Goal: Task Accomplishment & Management: Use online tool/utility

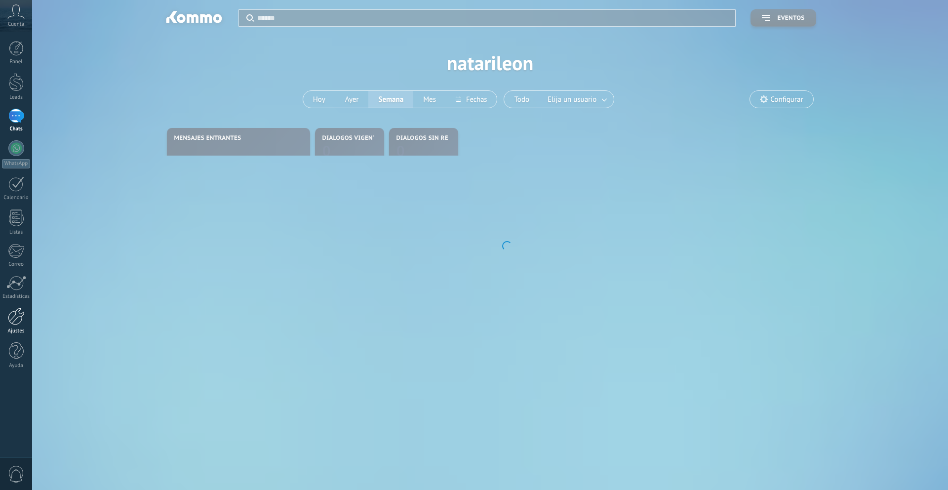
click at [13, 317] on div at bounding box center [16, 316] width 17 height 17
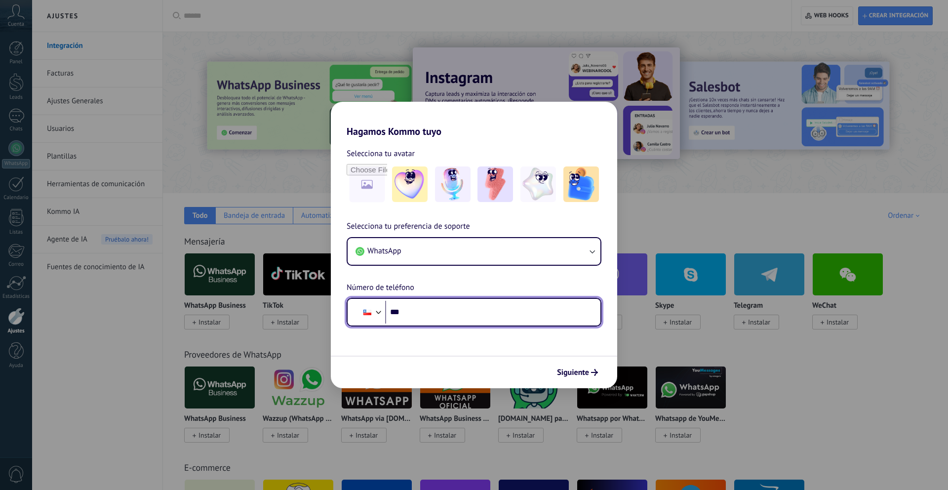
click at [492, 319] on input "***" at bounding box center [488, 312] width 207 height 23
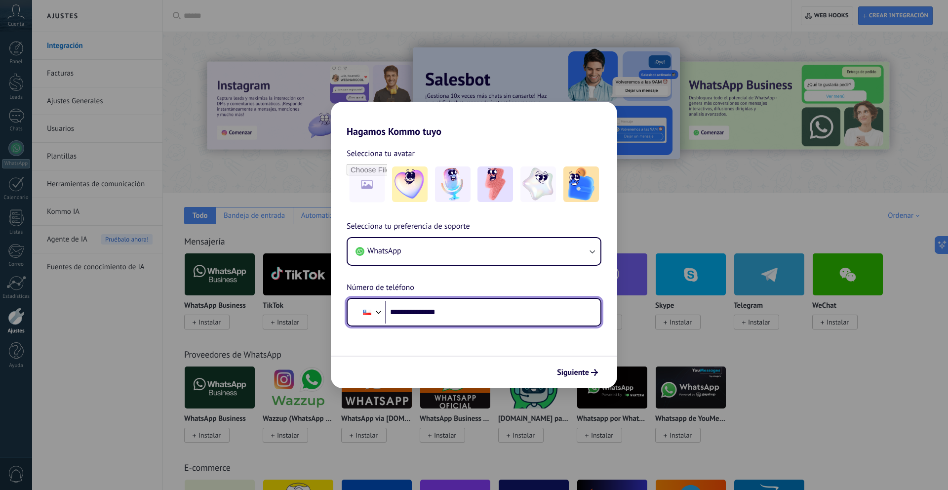
type input "**********"
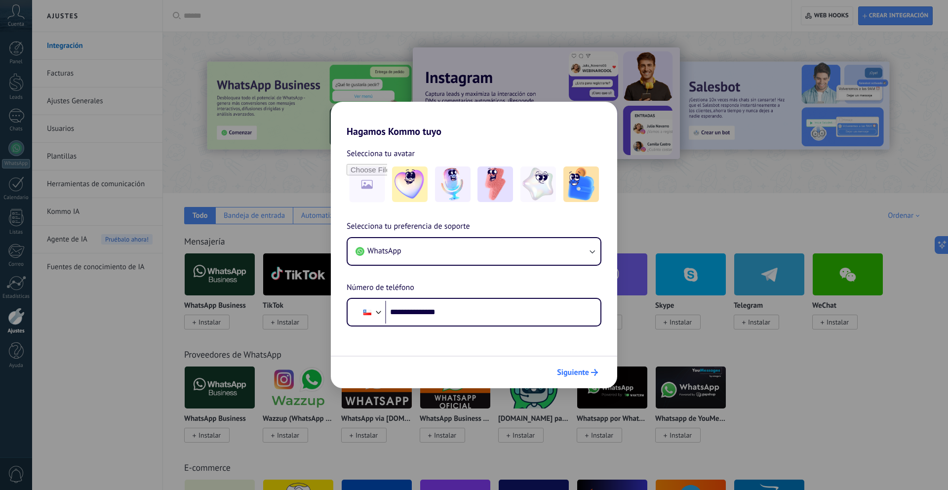
click at [573, 370] on span "Siguiente" at bounding box center [573, 372] width 32 height 7
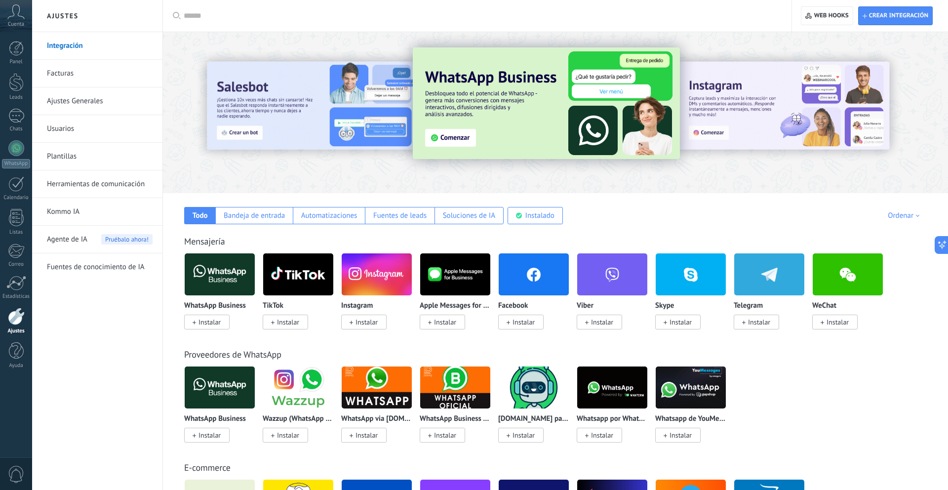
click at [533, 323] on span "Instalar" at bounding box center [524, 322] width 22 height 9
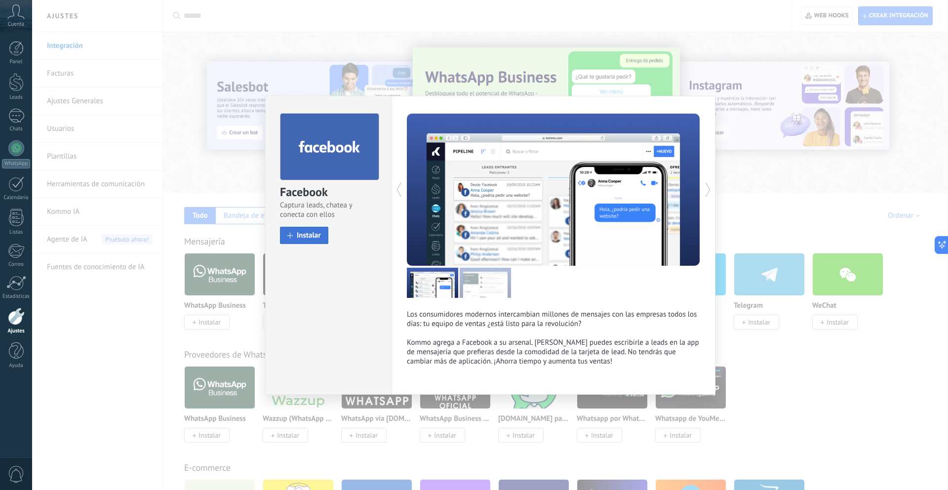
click at [310, 232] on span "Instalar" at bounding box center [309, 235] width 24 height 7
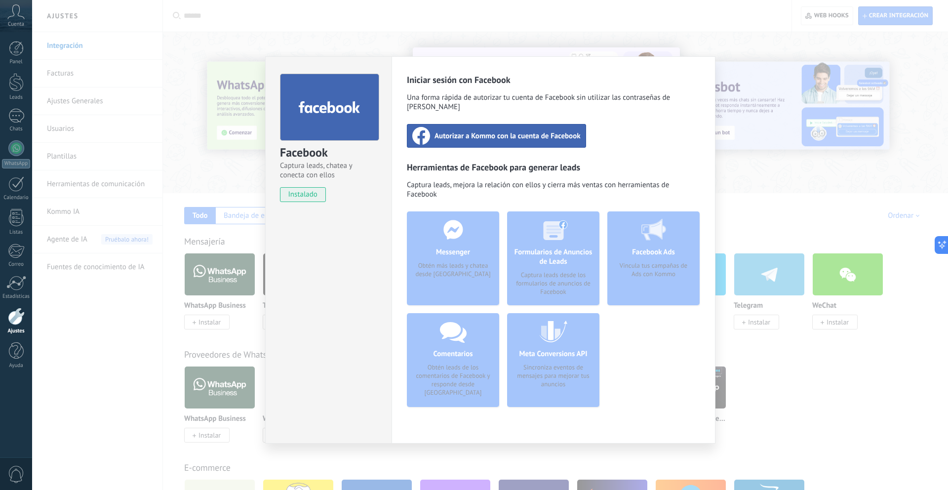
click at [482, 131] on span "Autorizar a Kommo con la cuenta de Facebook" at bounding box center [508, 136] width 146 height 10
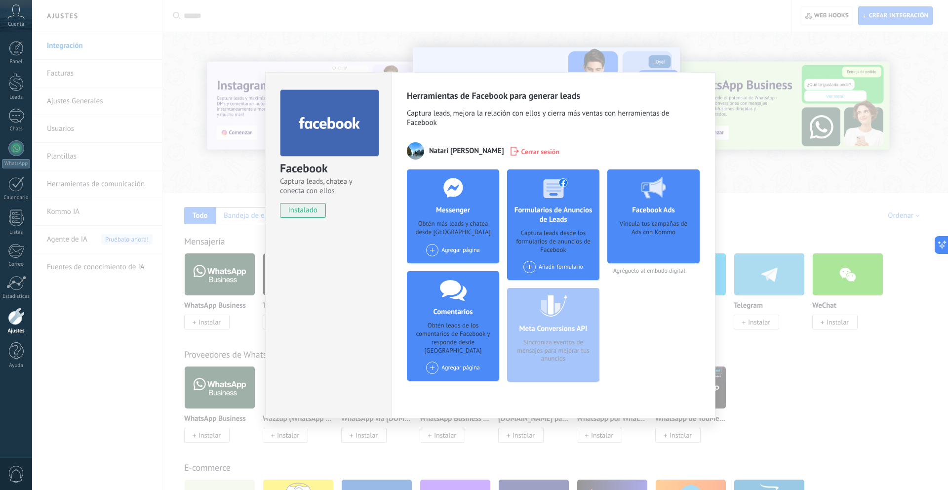
click at [767, 171] on div "Facebook Captura leads, chatea y conecta con ellos instalado Desinstalar Herram…" at bounding box center [490, 245] width 916 height 490
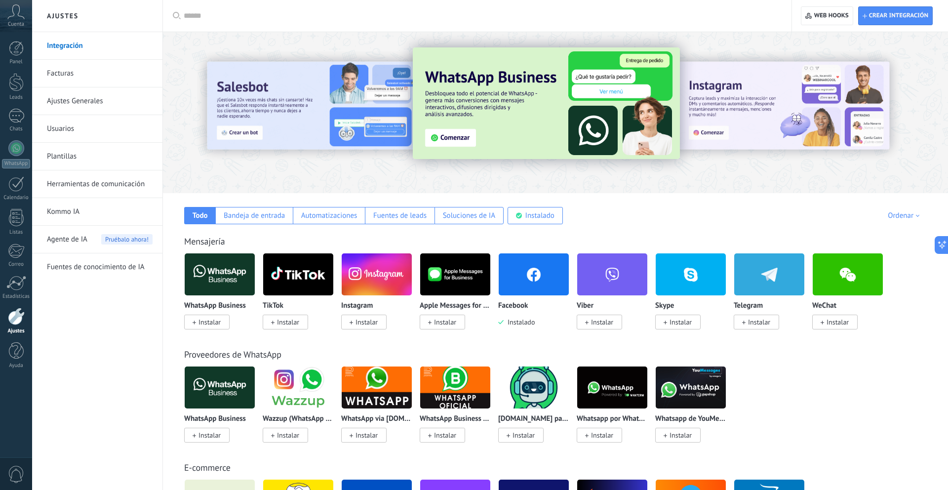
click at [210, 323] on span "Instalar" at bounding box center [210, 322] width 22 height 9
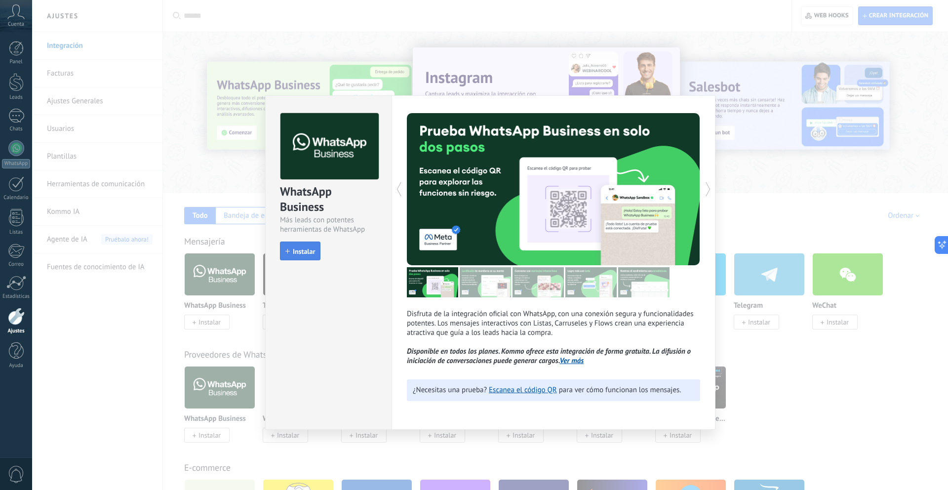
click at [296, 251] on span "Instalar" at bounding box center [304, 251] width 22 height 7
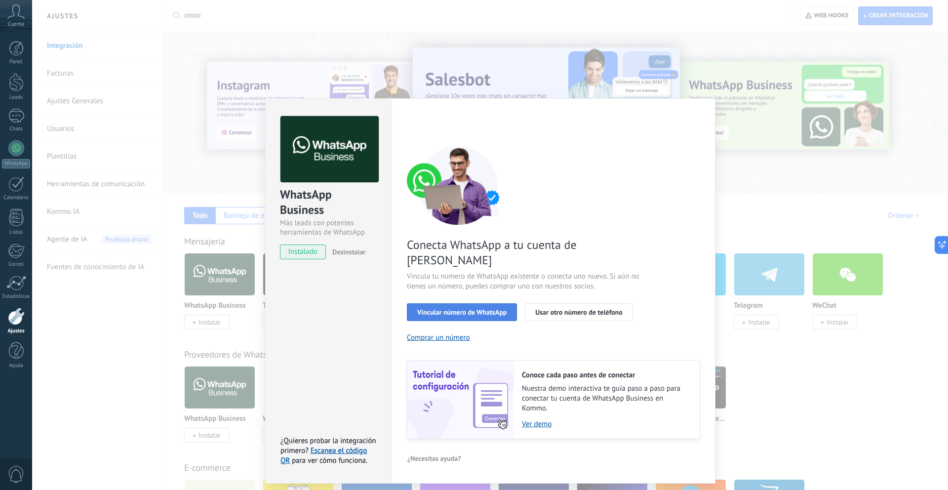
click at [493, 303] on button "Vincular número de WhatsApp" at bounding box center [462, 312] width 110 height 18
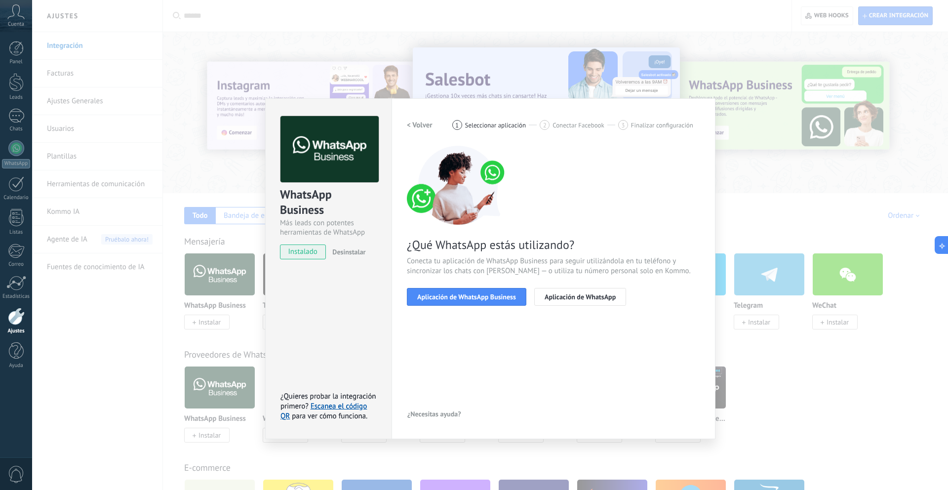
click at [493, 301] on button "Aplicación de WhatsApp Business" at bounding box center [467, 297] width 120 height 18
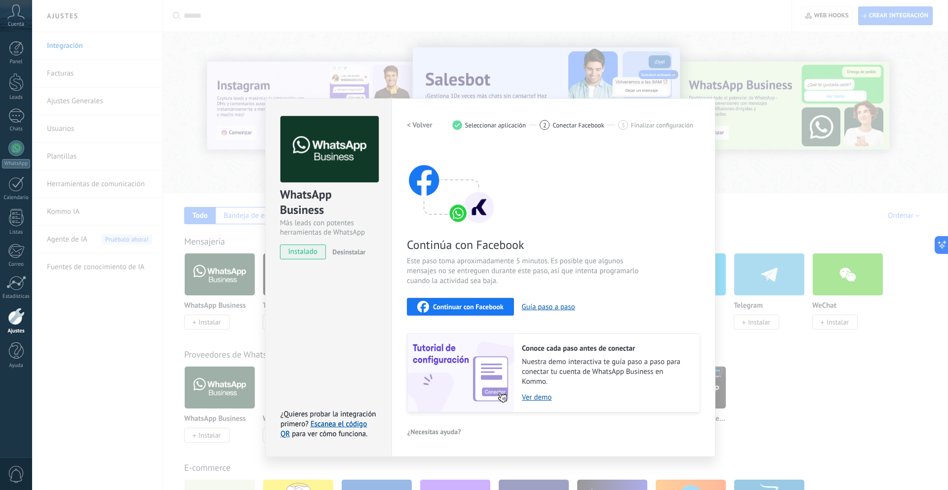
click at [493, 301] on div "Continuar con Facebook" at bounding box center [460, 307] width 86 height 12
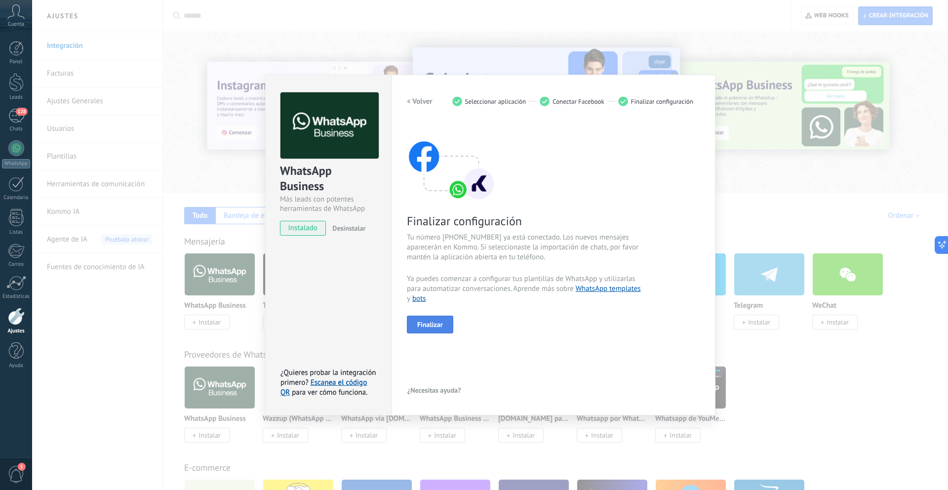
click at [433, 325] on span "Finalizar" at bounding box center [430, 324] width 26 height 7
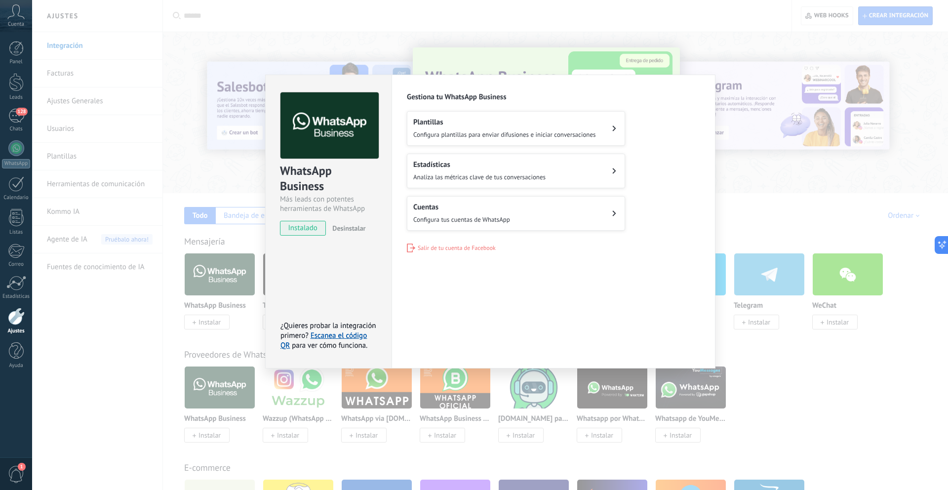
click at [526, 204] on button "Cuentas Configura tus cuentas de WhatsApp" at bounding box center [516, 213] width 218 height 35
